Goal: Task Accomplishment & Management: Complete application form

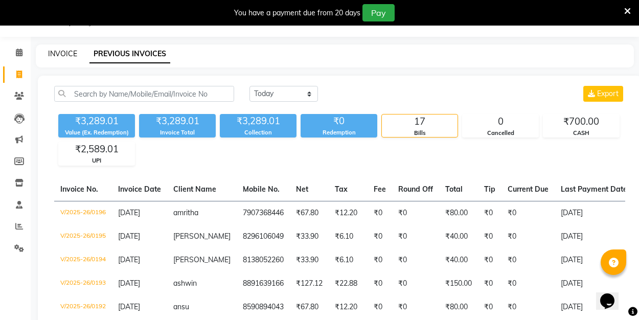
click at [68, 52] on link "INVOICE" at bounding box center [62, 53] width 29 height 9
select select "service"
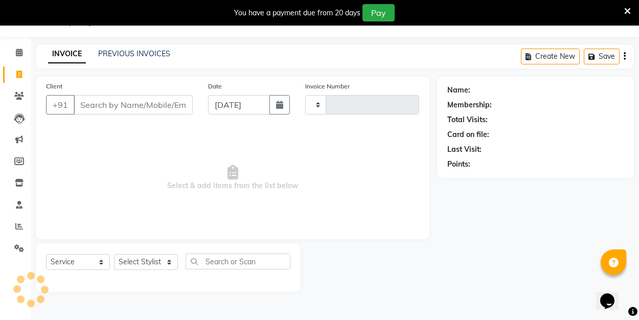
type input "0197"
select select "8741"
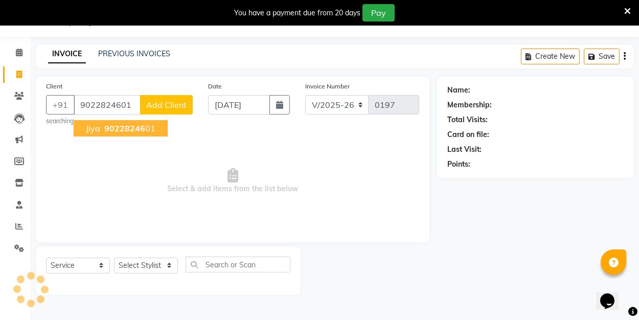
type input "9022824601"
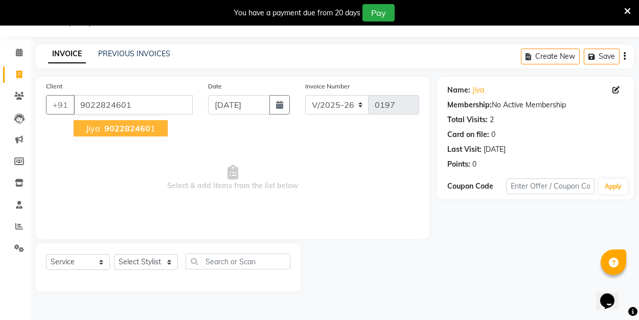
click at [96, 132] on span "jiya" at bounding box center [93, 128] width 14 height 10
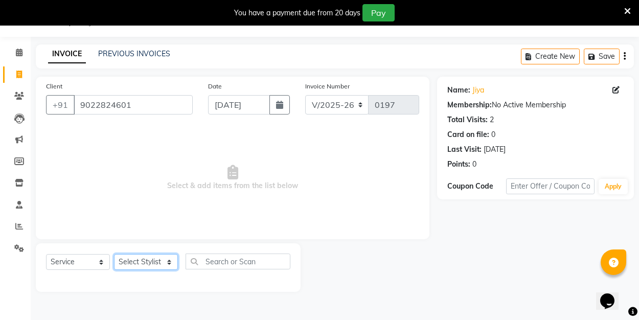
select select "90661"
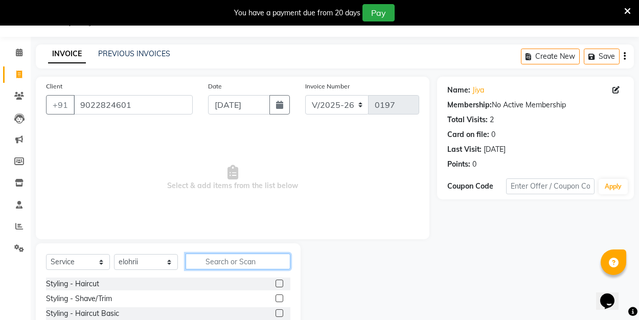
click at [209, 261] on input "text" at bounding box center [238, 262] width 105 height 16
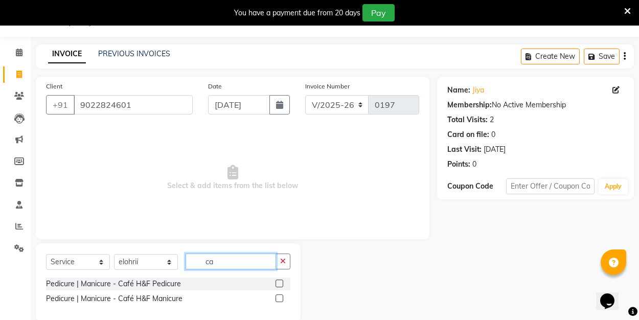
type input "c"
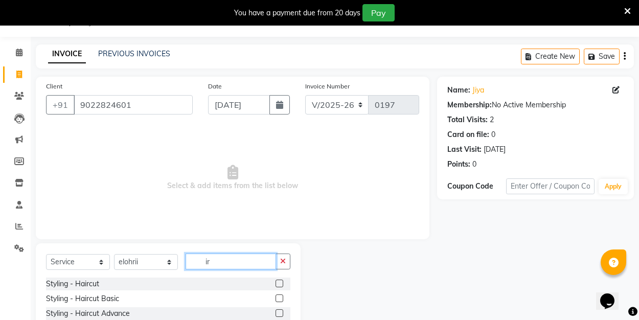
type input "i"
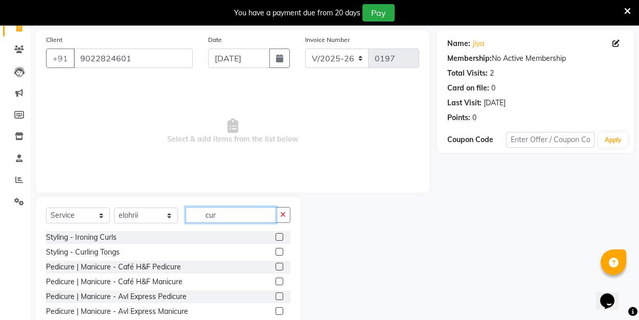
scroll to position [77, 0]
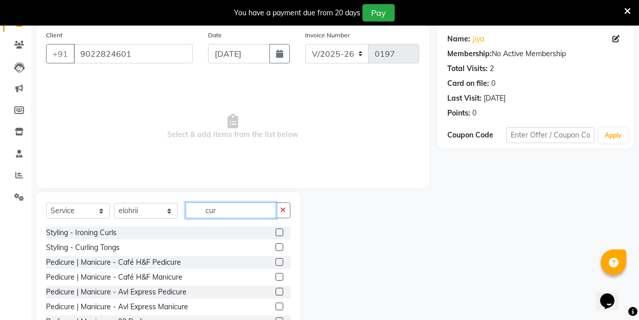
type input "cur"
click at [281, 247] on label at bounding box center [280, 247] width 8 height 8
click at [281, 247] on input "checkbox" at bounding box center [279, 248] width 7 height 7
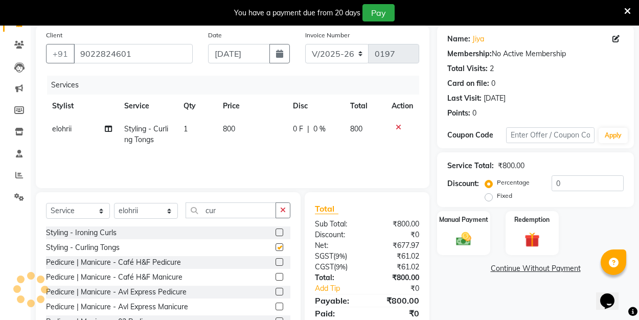
checkbox input "false"
click at [284, 210] on icon "button" at bounding box center [283, 210] width 6 height 7
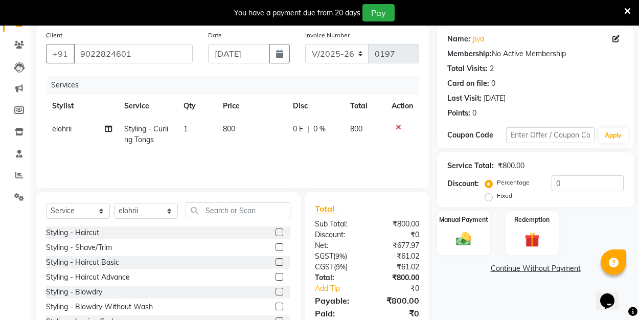
click at [281, 259] on label at bounding box center [280, 262] width 8 height 8
click at [281, 259] on input "checkbox" at bounding box center [279, 262] width 7 height 7
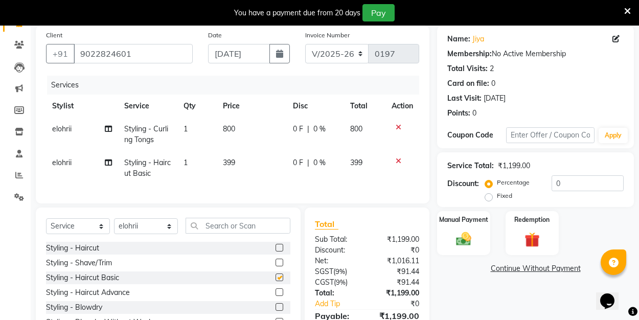
checkbox input "false"
select select "89034"
click at [202, 227] on input "text" at bounding box center [238, 226] width 105 height 16
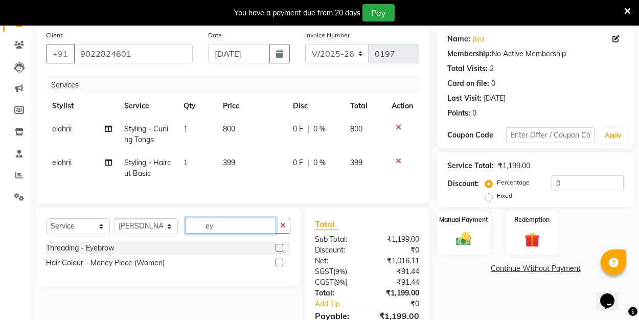
type input "ey"
click at [282, 248] on label at bounding box center [280, 248] width 8 height 8
click at [282, 248] on input "checkbox" at bounding box center [279, 248] width 7 height 7
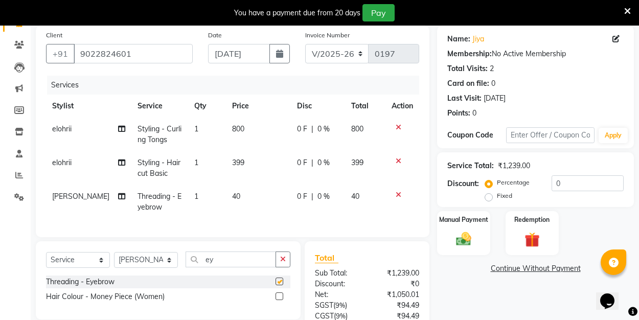
checkbox input "false"
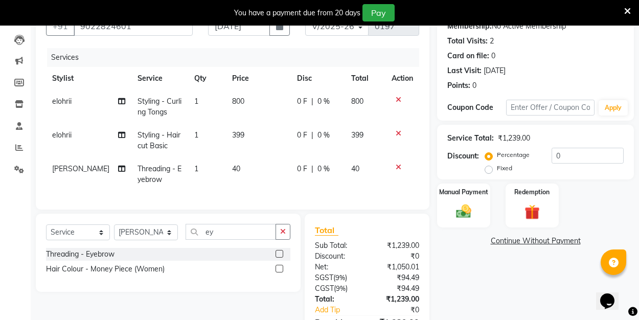
scroll to position [105, 0]
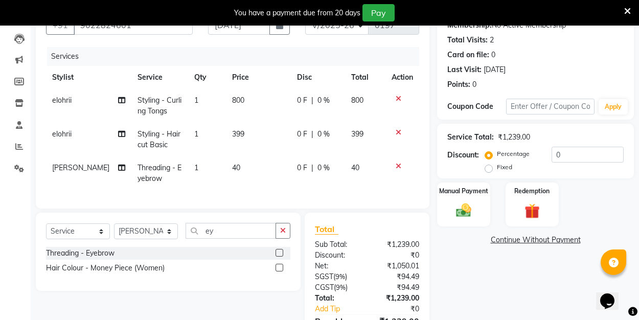
click at [497, 168] on label "Fixed" at bounding box center [504, 167] width 15 height 9
click at [491, 168] on input "Fixed" at bounding box center [490, 167] width 7 height 7
radio input "true"
click at [566, 156] on input "0" at bounding box center [588, 155] width 72 height 16
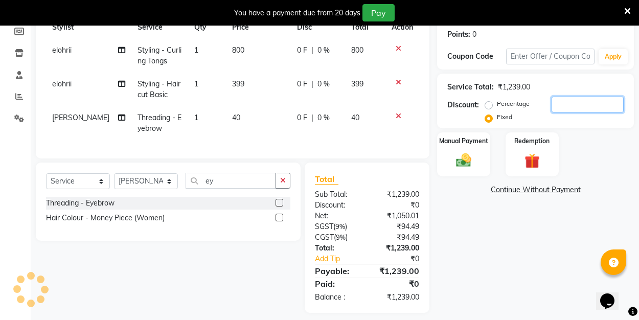
scroll to position [156, 0]
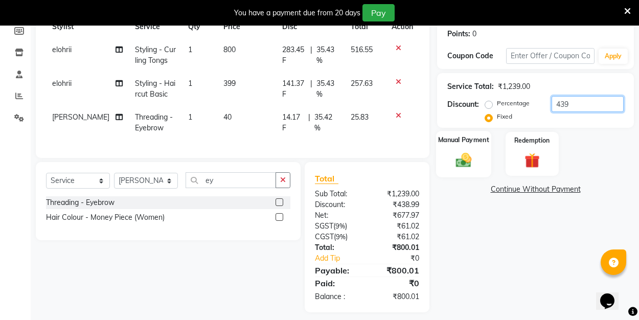
type input "439"
click at [469, 164] on img at bounding box center [464, 160] width 26 height 18
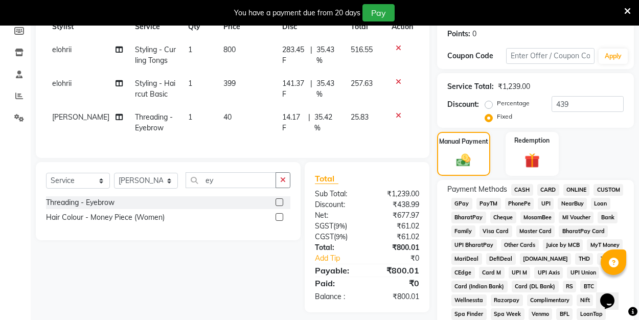
click at [521, 191] on span "CASH" at bounding box center [523, 190] width 22 height 12
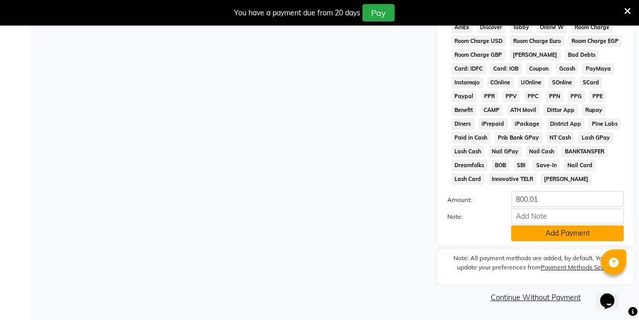
click at [537, 233] on button "Add Payment" at bounding box center [568, 234] width 113 height 16
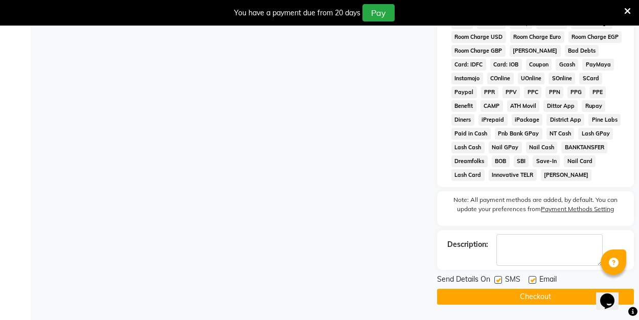
scroll to position [516, 0]
click at [531, 279] on label at bounding box center [533, 280] width 8 height 8
click at [531, 279] on input "checkbox" at bounding box center [532, 280] width 7 height 7
checkbox input "false"
click at [530, 295] on button "Checkout" at bounding box center [535, 297] width 197 height 16
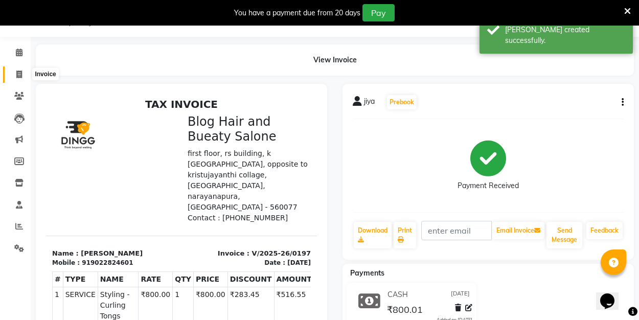
click at [17, 76] on icon at bounding box center [19, 75] width 6 height 8
select select "service"
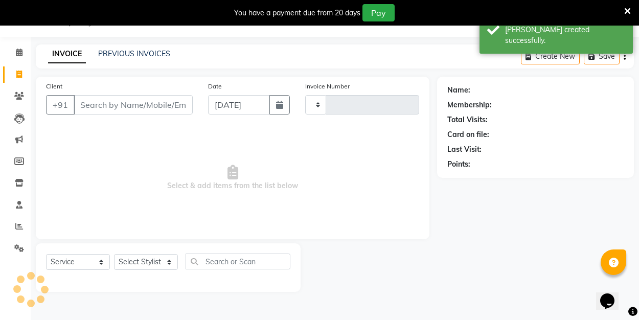
type input "0198"
select select "8741"
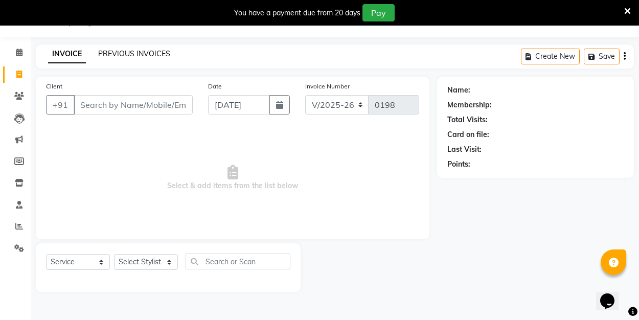
click at [119, 50] on link "PREVIOUS INVOICES" at bounding box center [134, 53] width 72 height 9
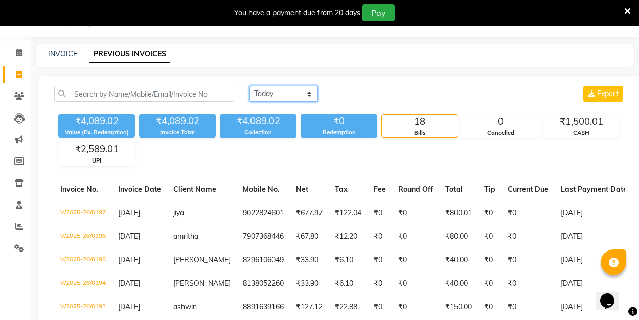
select select "[DATE]"
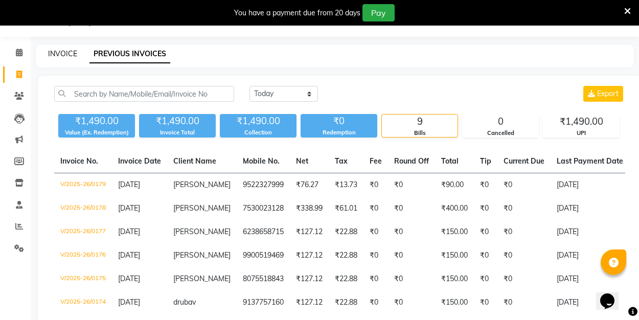
click at [67, 53] on link "INVOICE" at bounding box center [62, 53] width 29 height 9
select select "service"
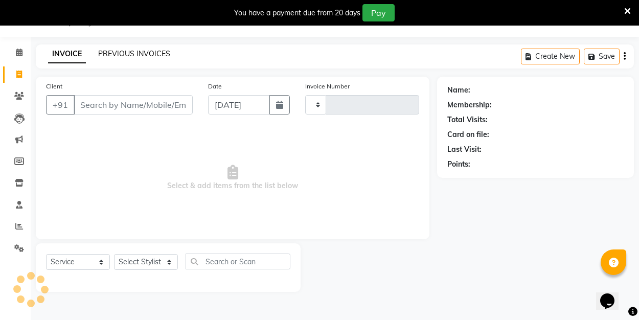
type input "0198"
select select "8741"
click at [142, 49] on div "PREVIOUS INVOICES" at bounding box center [134, 54] width 72 height 11
click at [142, 52] on link "PREVIOUS INVOICES" at bounding box center [134, 53] width 72 height 9
